Goal: Register for event/course

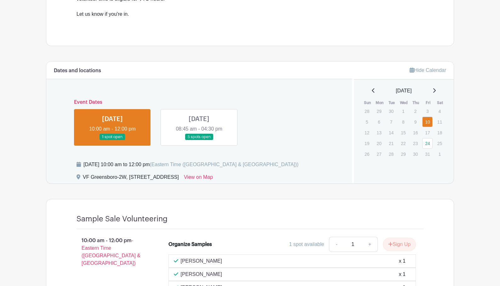
scroll to position [234, 0]
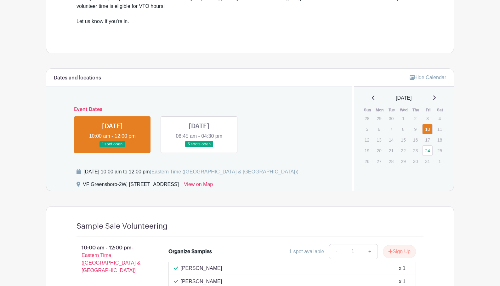
click at [212, 100] on div "Dates and locations Event Dates [DATE] 10:00 am - 12:00 pm 1 spot open [DATE] 0…" at bounding box center [199, 130] width 306 height 122
click at [199, 147] on link at bounding box center [199, 147] width 0 height 0
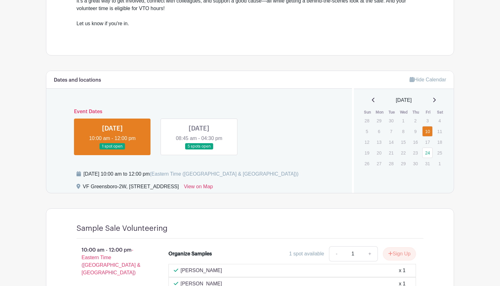
scroll to position [234, 0]
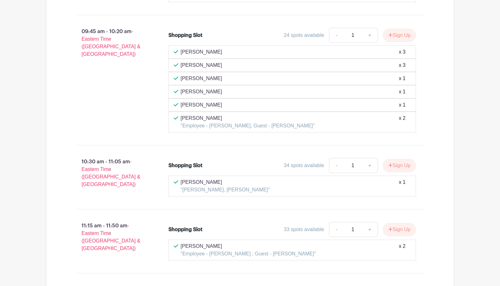
scroll to position [891, 0]
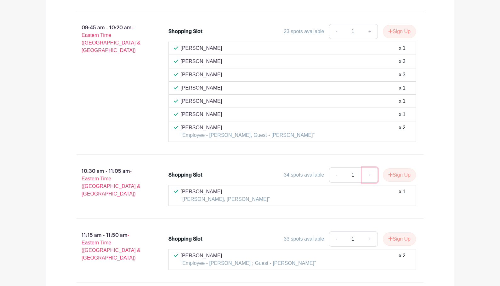
click at [368, 175] on link "+" at bounding box center [370, 174] width 16 height 15
type input "4"
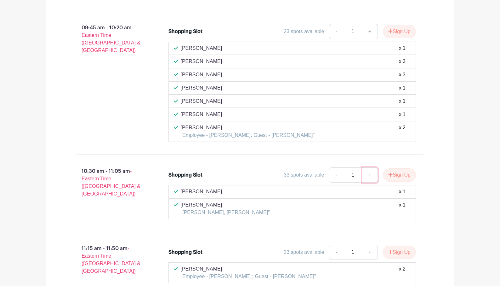
click at [370, 174] on link "+" at bounding box center [370, 174] width 16 height 15
click at [370, 175] on link "+" at bounding box center [370, 174] width 16 height 15
type input "3"
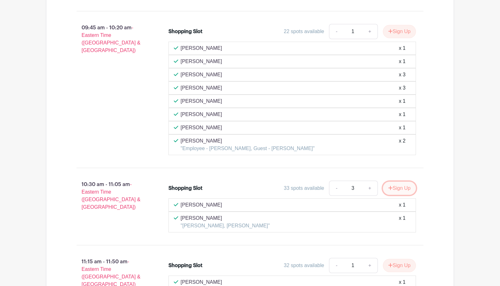
click at [396, 188] on button "Sign Up" at bounding box center [399, 187] width 33 height 13
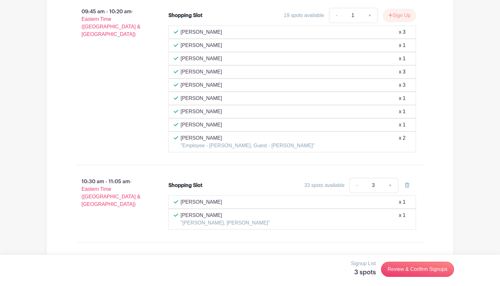
scroll to position [911, 0]
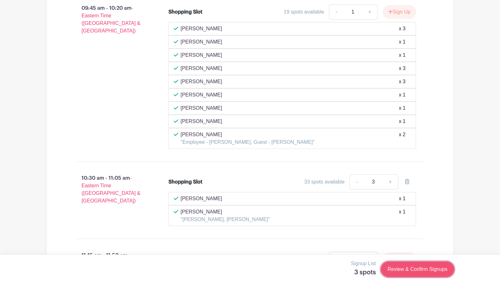
click at [425, 272] on link "Review & Confirm Signups" at bounding box center [417, 268] width 73 height 15
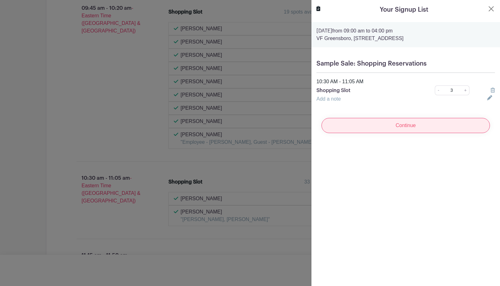
click at [396, 126] on input "Continue" at bounding box center [406, 125] width 169 height 15
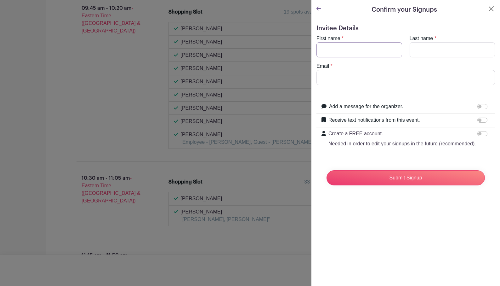
click at [357, 49] on input "First name" at bounding box center [360, 49] width 86 height 15
type input "[PERSON_NAME]"
type input "[PERSON_NAME][EMAIL_ADDRESS][DOMAIN_NAME]"
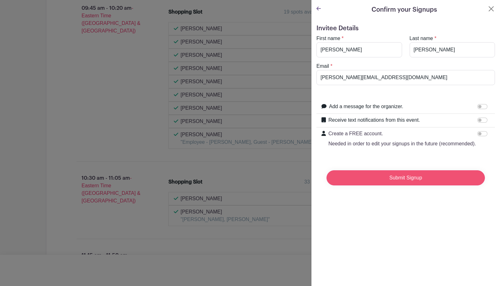
click at [383, 178] on input "Submit Signup" at bounding box center [406, 177] width 158 height 15
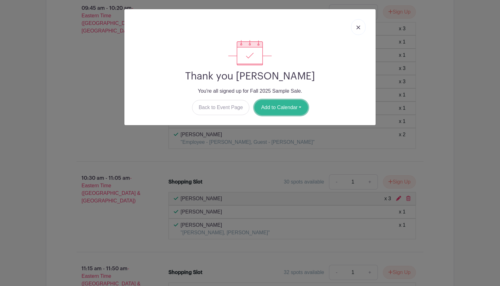
click at [278, 106] on button "Add to Calendar" at bounding box center [282, 107] width 54 height 15
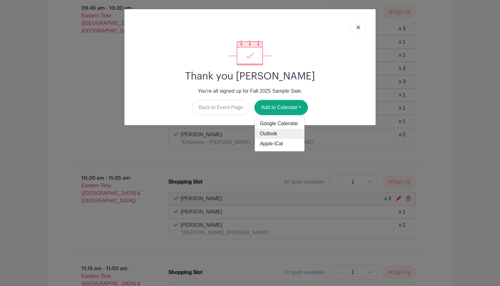
click at [277, 134] on link "Outlook" at bounding box center [280, 134] width 50 height 10
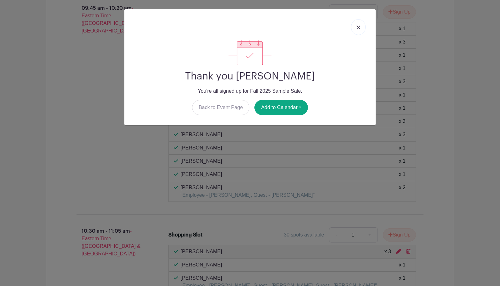
scroll to position [924, 0]
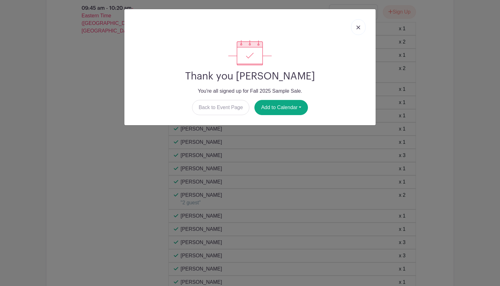
click at [358, 28] on img at bounding box center [359, 28] width 4 height 4
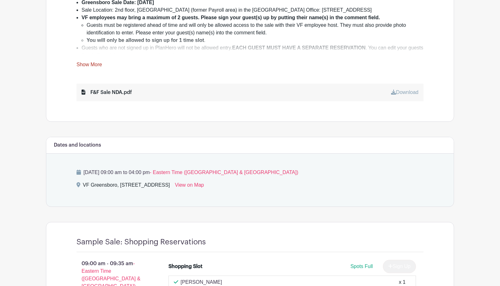
scroll to position [0, 0]
